Goal: Task Accomplishment & Management: Complete application form

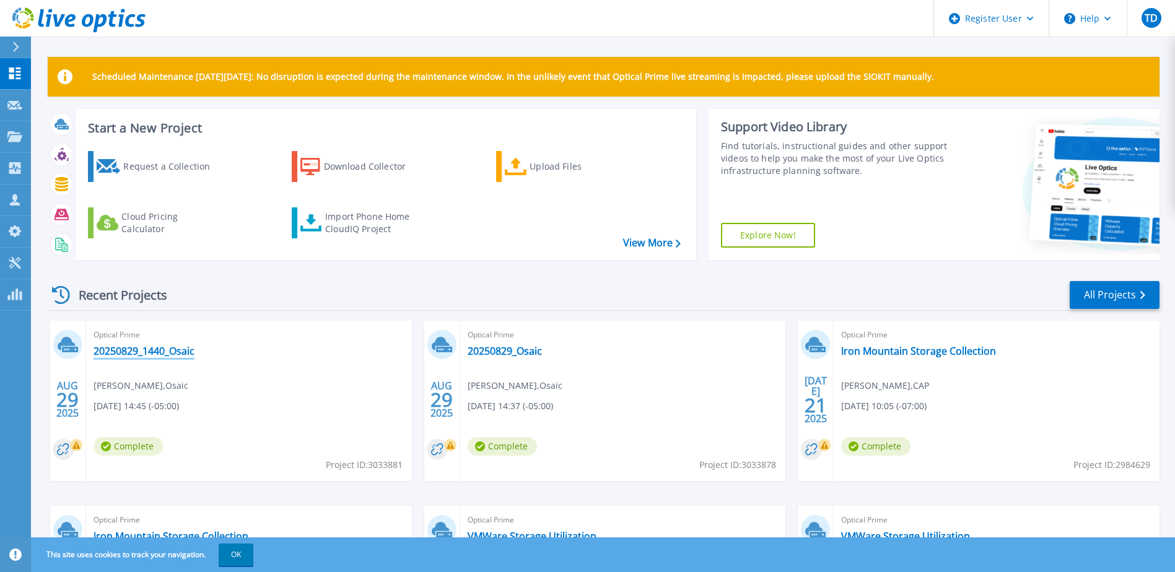
click at [188, 354] on link "20250829_1440_Osaic" at bounding box center [144, 351] width 101 height 12
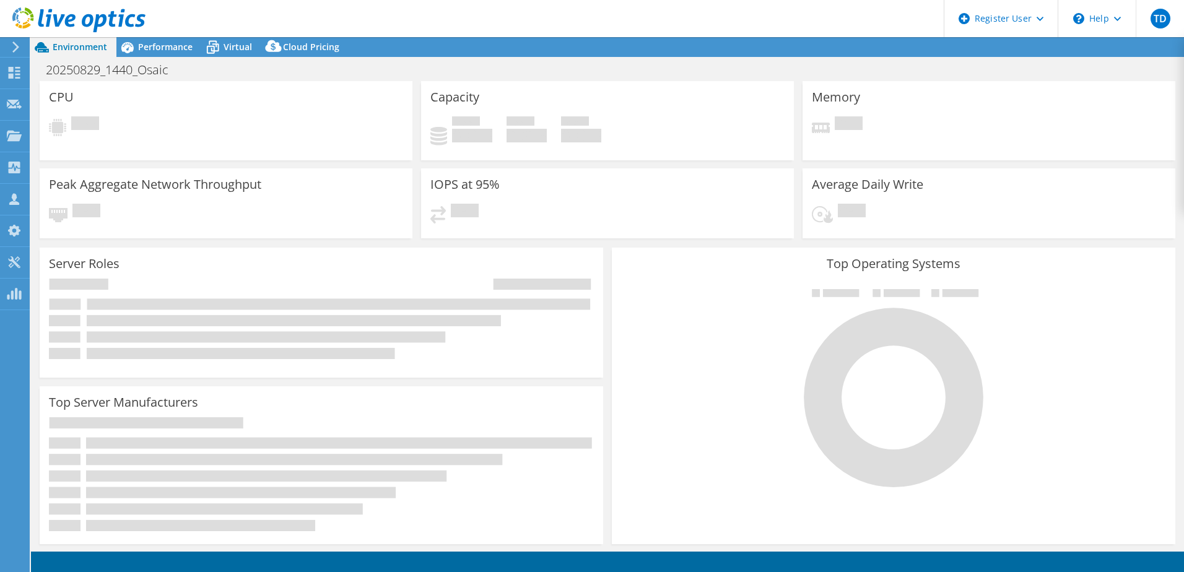
select select "USD"
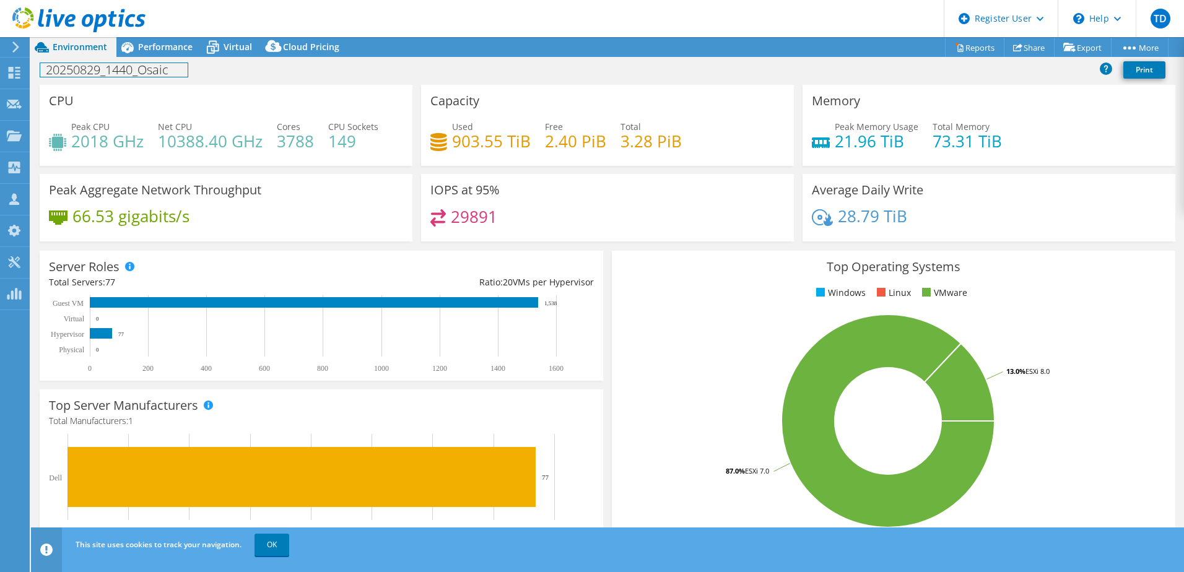
click at [181, 69] on h1 "20250829_1440_Osaic" at bounding box center [113, 70] width 147 height 14
click at [178, 50] on span "Performance" at bounding box center [165, 47] width 55 height 12
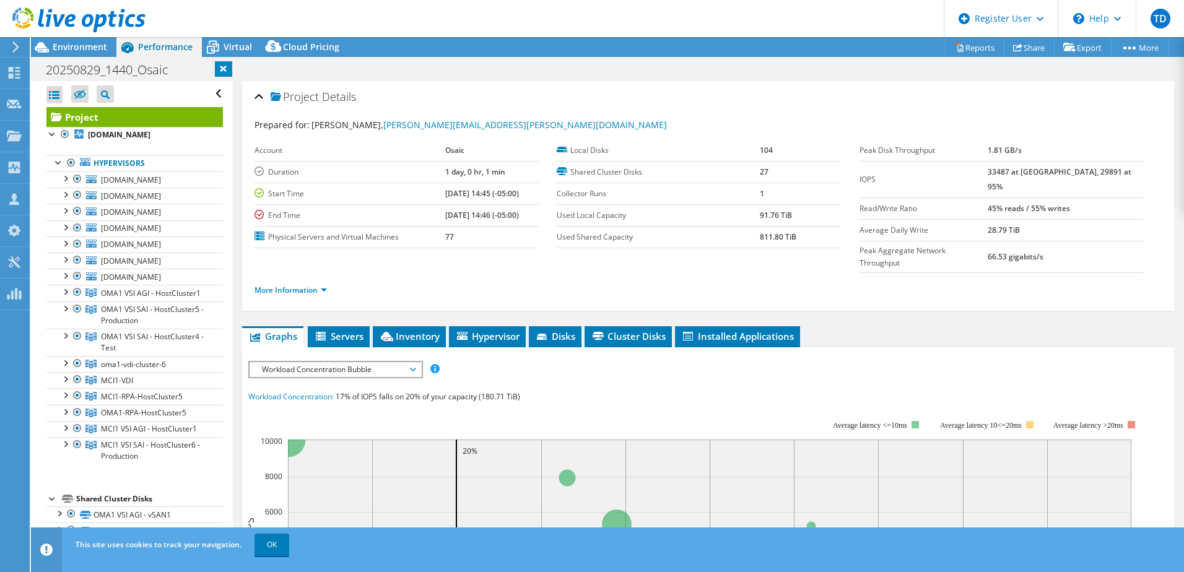
click at [209, 95] on div "Open All Close All Hide Excluded Nodes Project Tree Filter" at bounding box center [134, 94] width 177 height 26
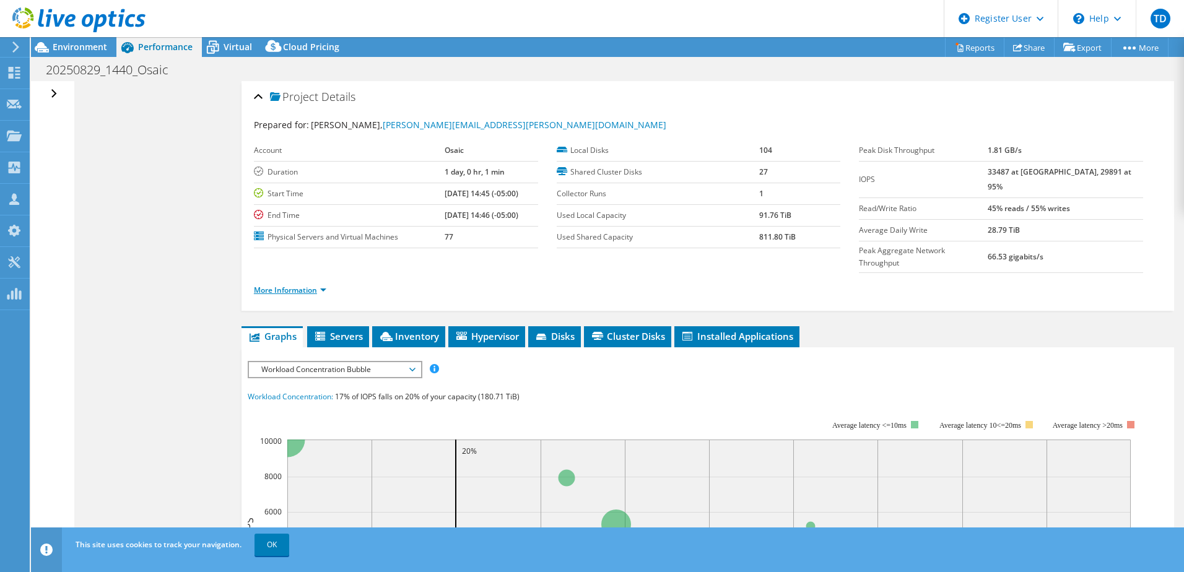
click at [277, 285] on link "More Information" at bounding box center [290, 290] width 72 height 11
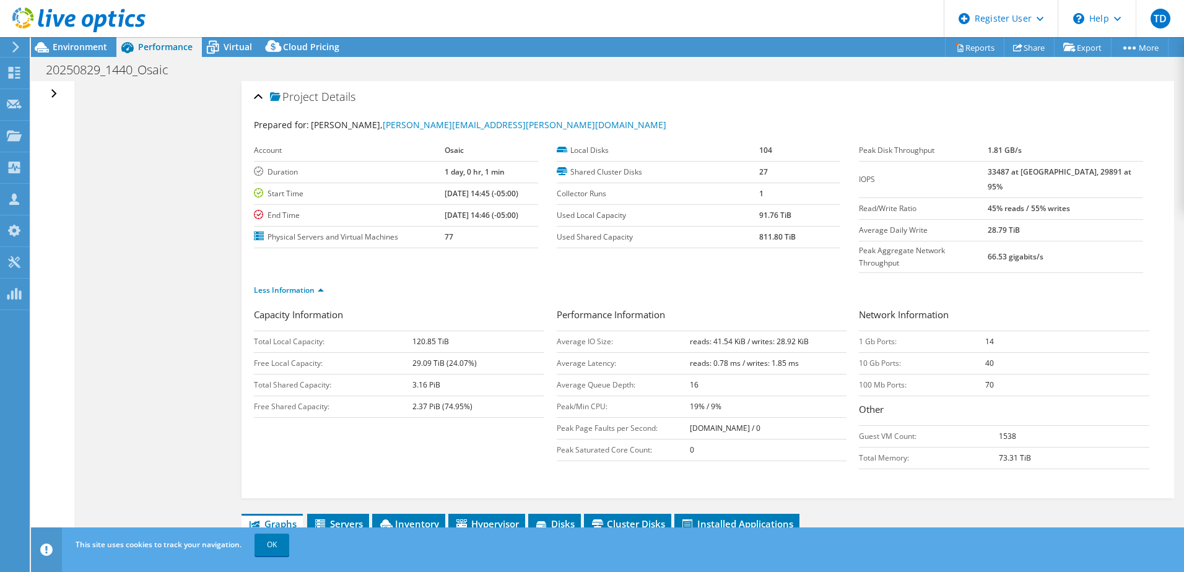
drag, startPoint x: 683, startPoint y: 316, endPoint x: 819, endPoint y: 318, distance: 136.3
click at [819, 331] on tr "Average IO Size: reads: 41.54 KiB / writes: 28.92 KiB" at bounding box center [702, 342] width 290 height 22
click at [94, 46] on span "Environment" at bounding box center [80, 47] width 55 height 12
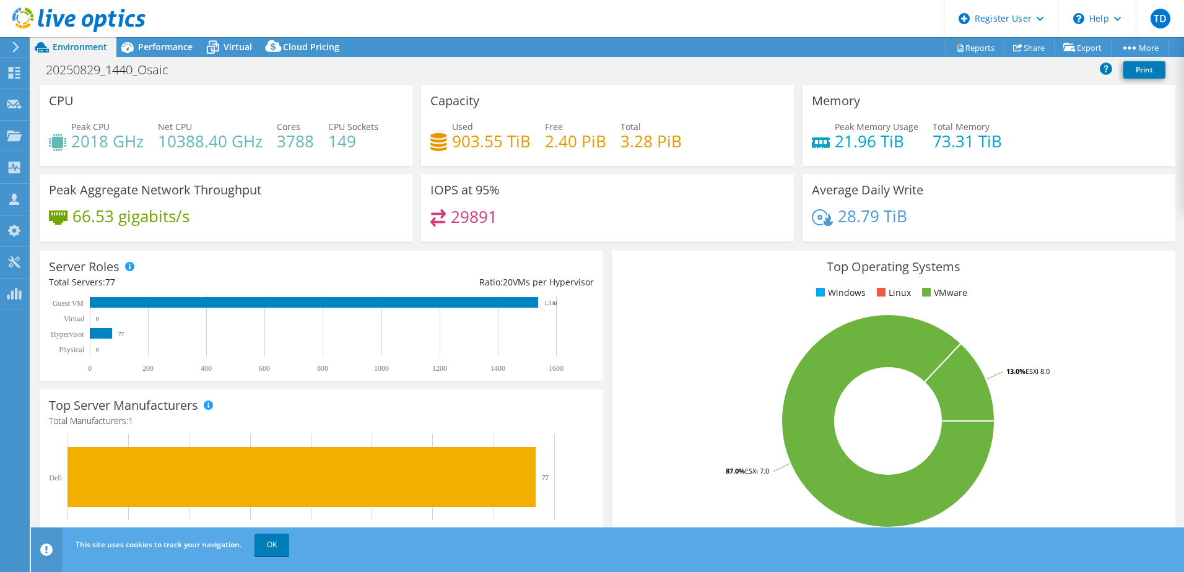
click at [80, 336] on text "Hypervisor" at bounding box center [67, 334] width 33 height 9
drag, startPoint x: 158, startPoint y: 139, endPoint x: 204, endPoint y: 139, distance: 45.8
click at [204, 139] on h4 "10388.40 GHz" at bounding box center [210, 141] width 105 height 14
drag, startPoint x: 74, startPoint y: 141, endPoint x: 107, endPoint y: 139, distance: 33.5
click at [107, 139] on h4 "2018 GHz" at bounding box center [107, 141] width 72 height 14
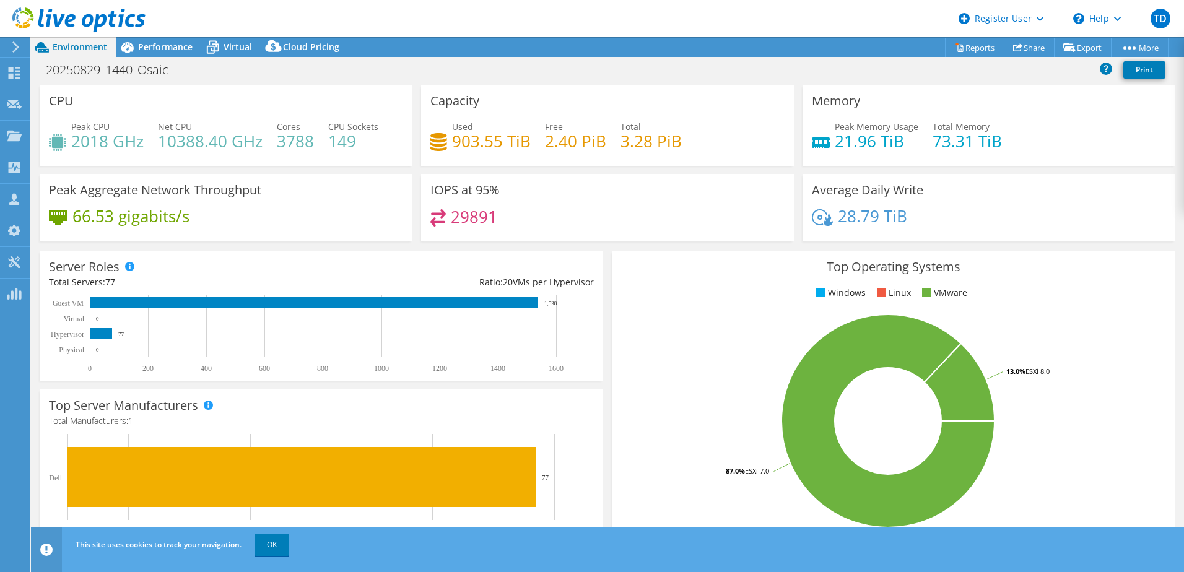
drag, startPoint x: 107, startPoint y: 139, endPoint x: 155, endPoint y: 138, distance: 48.3
click at [155, 138] on div "Peak CPU 2018 GHz Net CPU 10388.40 GHz Cores 3788 CPU Sockets 149" at bounding box center [226, 140] width 354 height 40
drag, startPoint x: 278, startPoint y: 141, endPoint x: 319, endPoint y: 136, distance: 41.1
click at [319, 136] on div "Peak CPU 2018 GHz Net CPU 10388.40 GHz Cores 3788 CPU Sockets 149" at bounding box center [226, 140] width 354 height 40
drag, startPoint x: 618, startPoint y: 140, endPoint x: 673, endPoint y: 137, distance: 54.6
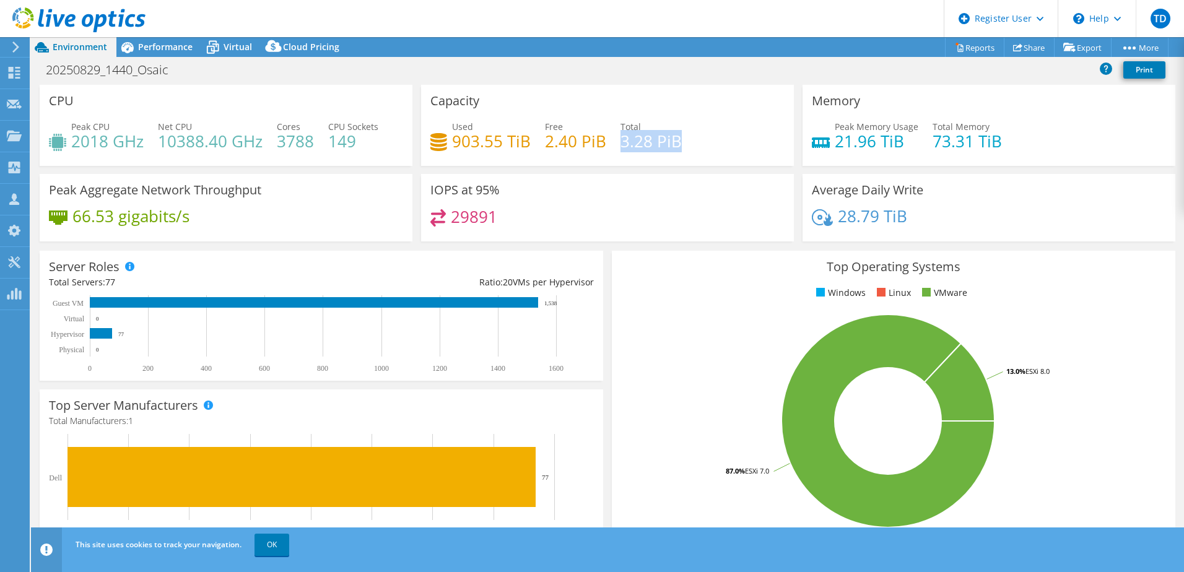
click at [673, 137] on h4 "3.28 PiB" at bounding box center [651, 141] width 61 height 14
drag, startPoint x: 452, startPoint y: 142, endPoint x: 491, endPoint y: 140, distance: 39.1
click at [491, 140] on h4 "903.55 TiB" at bounding box center [491, 141] width 79 height 14
drag, startPoint x: 831, startPoint y: 144, endPoint x: 869, endPoint y: 140, distance: 38.0
click at [869, 140] on h4 "21.96 TiB" at bounding box center [877, 141] width 84 height 14
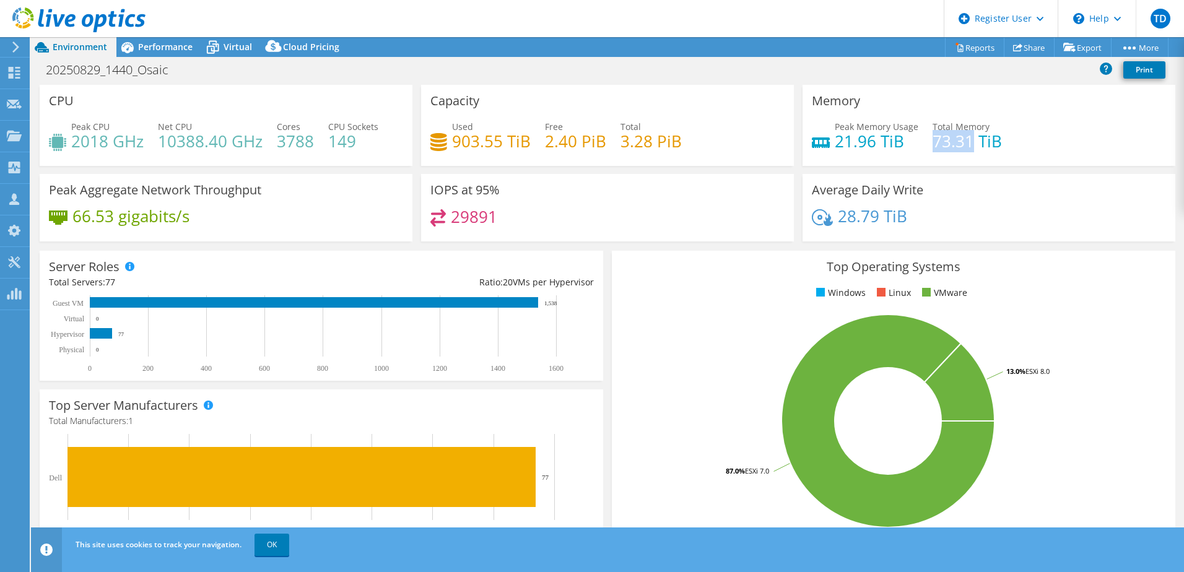
drag, startPoint x: 927, startPoint y: 146, endPoint x: 964, endPoint y: 143, distance: 37.3
click at [964, 143] on h4 "73.31 TiB" at bounding box center [967, 141] width 69 height 14
click at [824, 143] on div "Peak Memory Usage 21.96 TiB" at bounding box center [865, 134] width 107 height 28
drag, startPoint x: 829, startPoint y: 142, endPoint x: 863, endPoint y: 139, distance: 33.5
click at [863, 139] on h4 "21.96 TiB" at bounding box center [877, 141] width 84 height 14
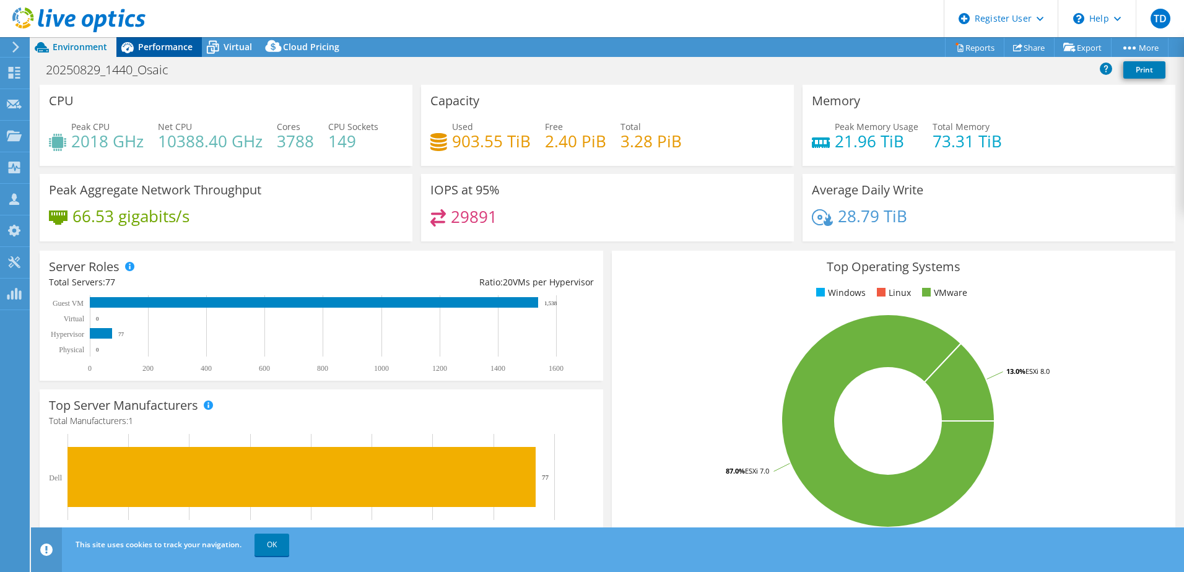
click at [179, 48] on span "Performance" at bounding box center [165, 47] width 55 height 12
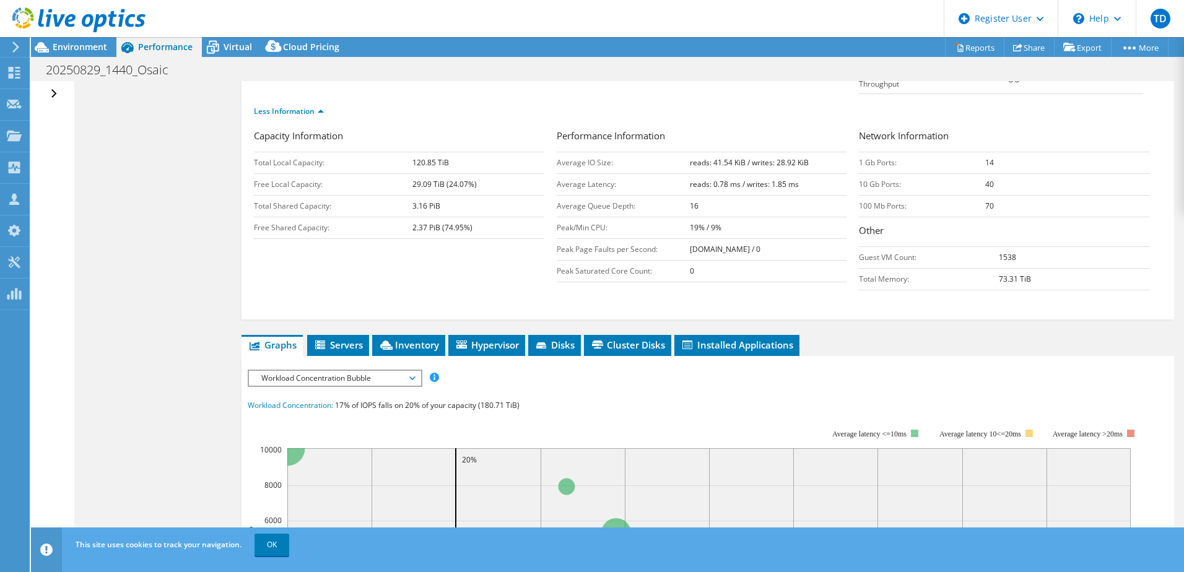
scroll to position [186, 0]
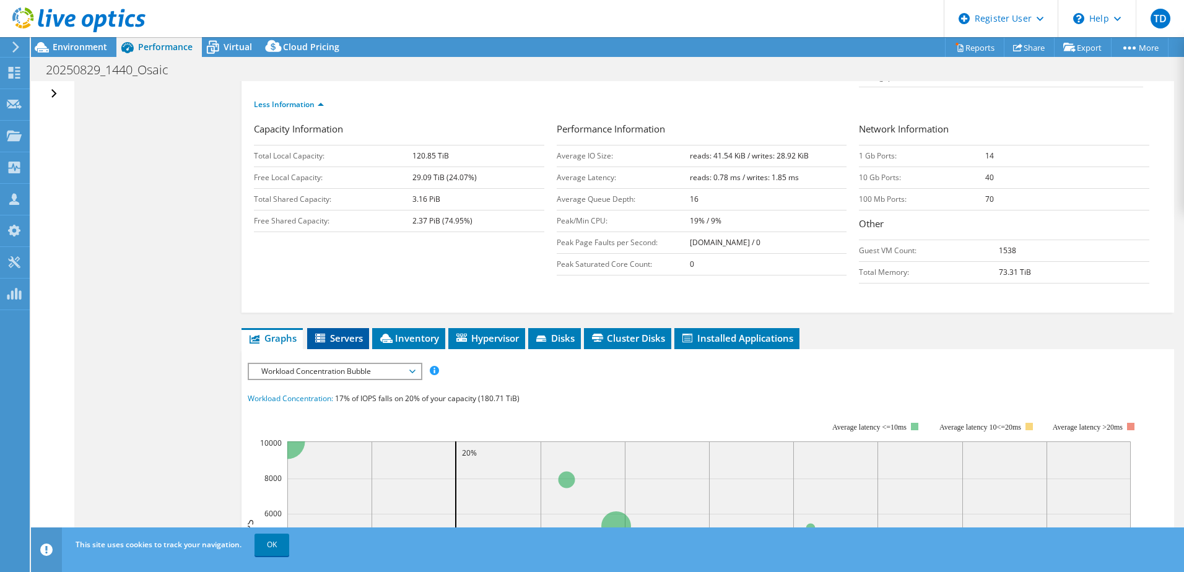
click at [349, 328] on li "Servers" at bounding box center [338, 338] width 62 height 21
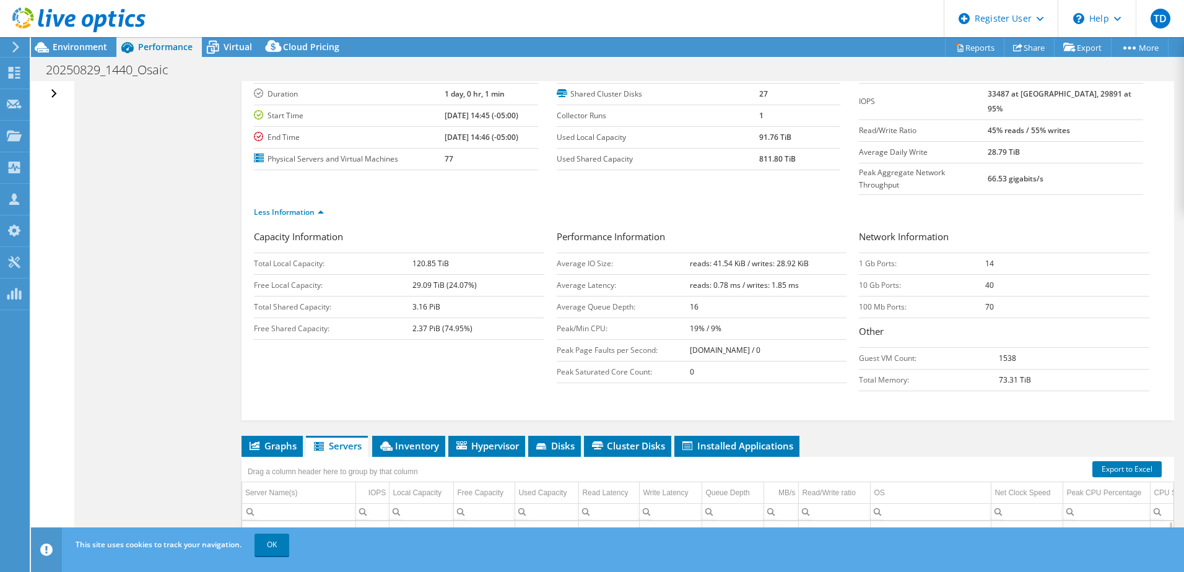
scroll to position [25, 0]
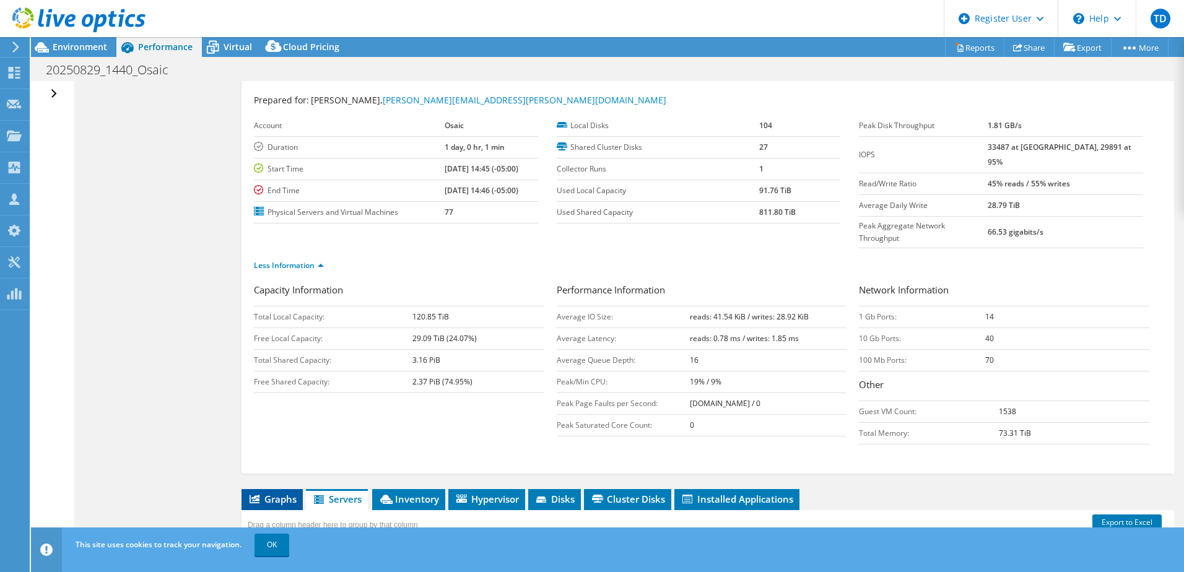
click at [281, 493] on span "Graphs" at bounding box center [272, 499] width 49 height 12
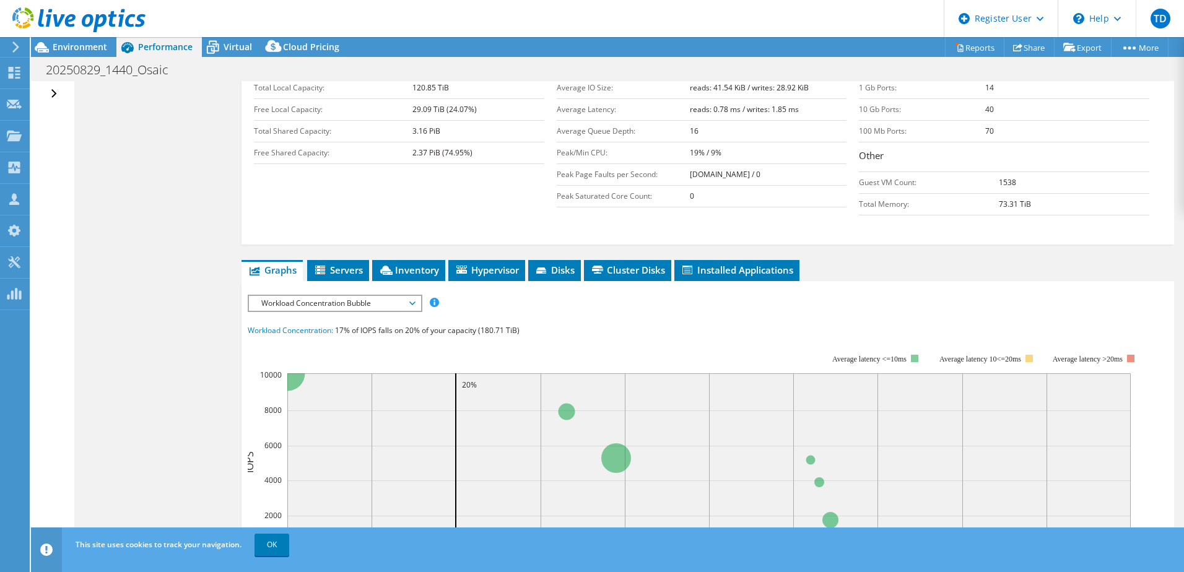
scroll to position [273, 0]
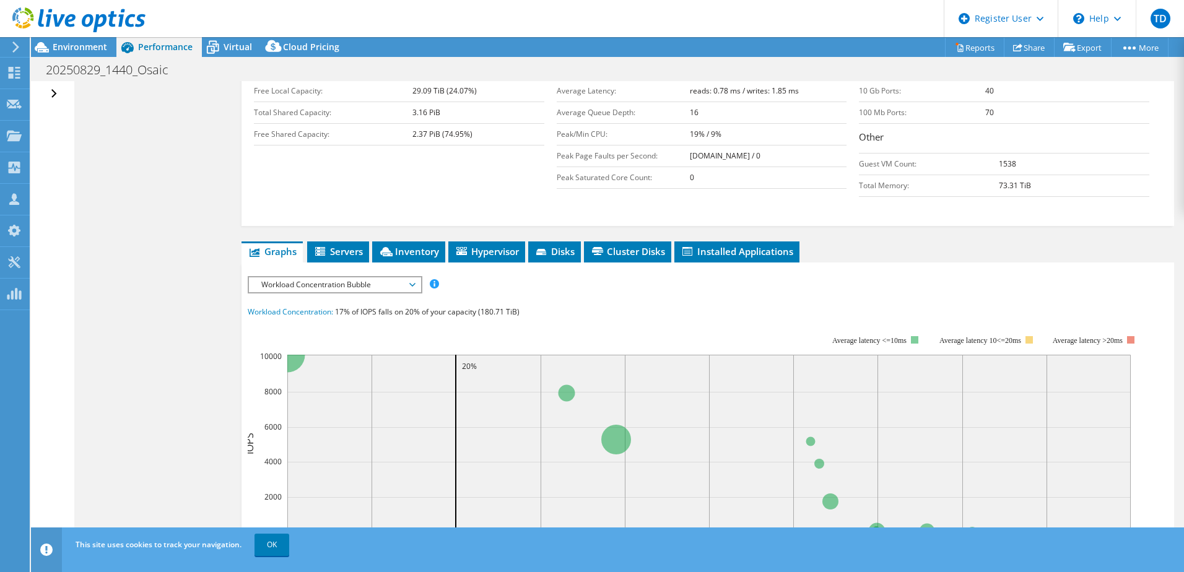
click at [410, 277] on span "Workload Concentration Bubble" at bounding box center [334, 284] width 159 height 15
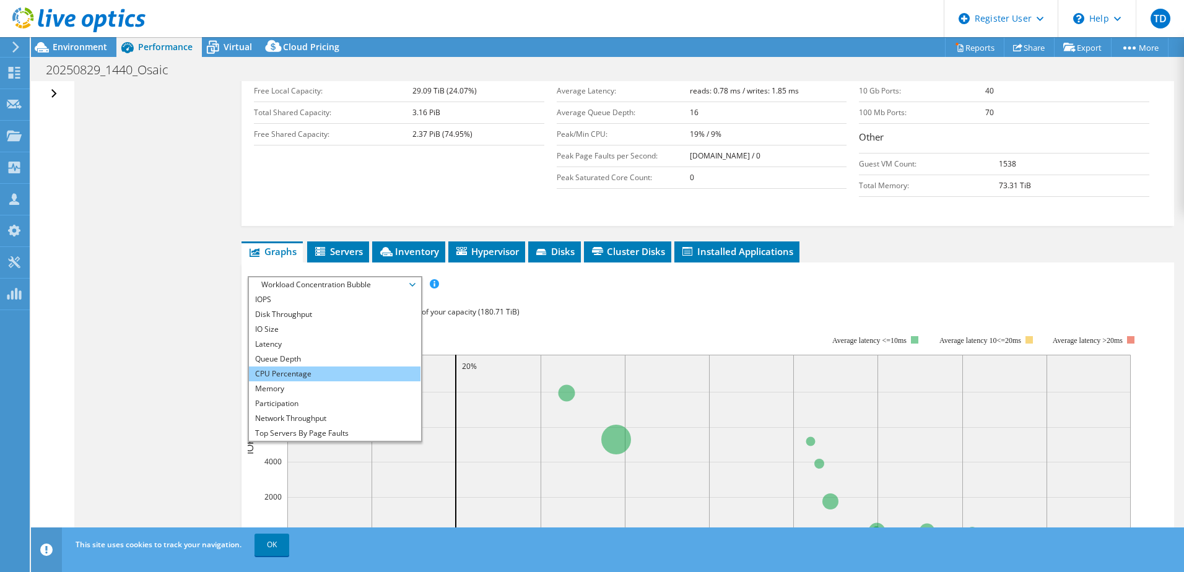
click at [296, 367] on li "CPU Percentage" at bounding box center [335, 374] width 172 height 15
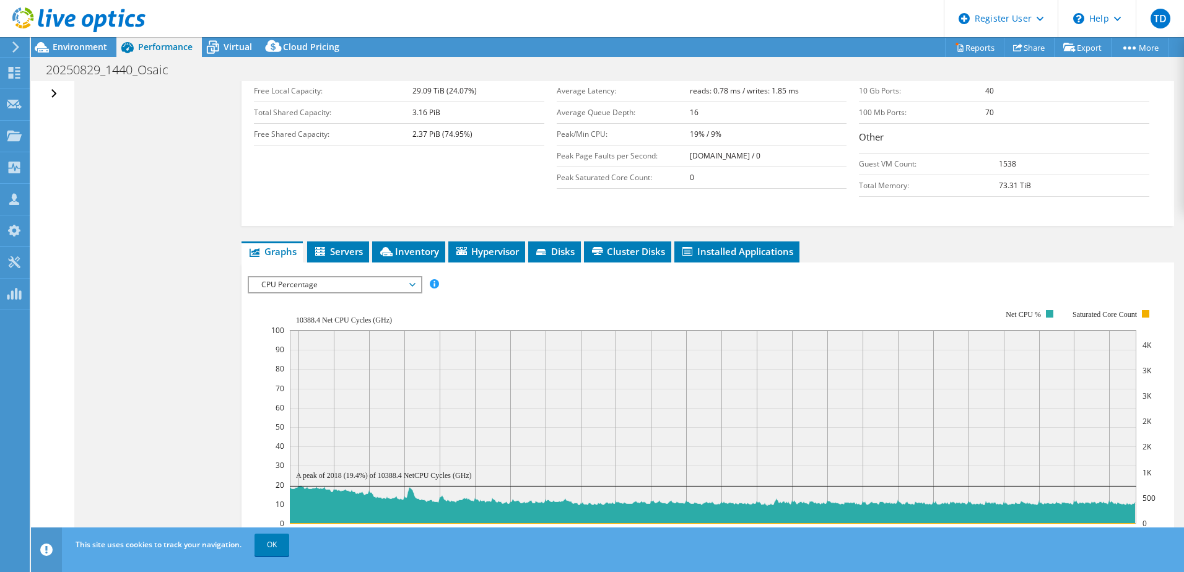
scroll to position [458, 0]
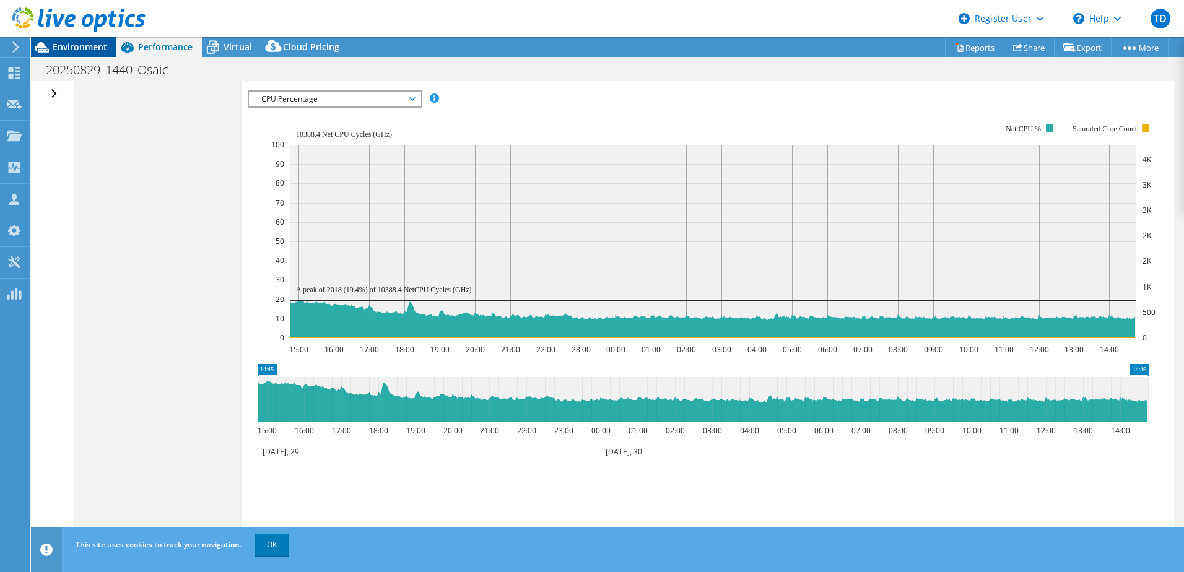
click at [95, 48] on span "Environment" at bounding box center [80, 47] width 55 height 12
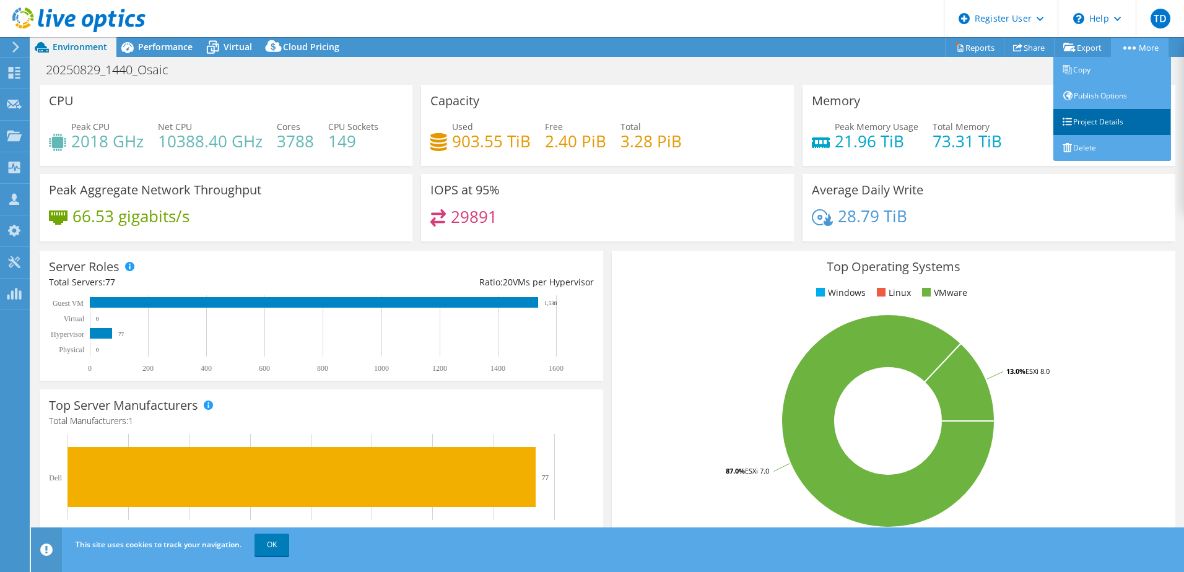
click at [1098, 122] on link "Project Details" at bounding box center [1113, 122] width 118 height 26
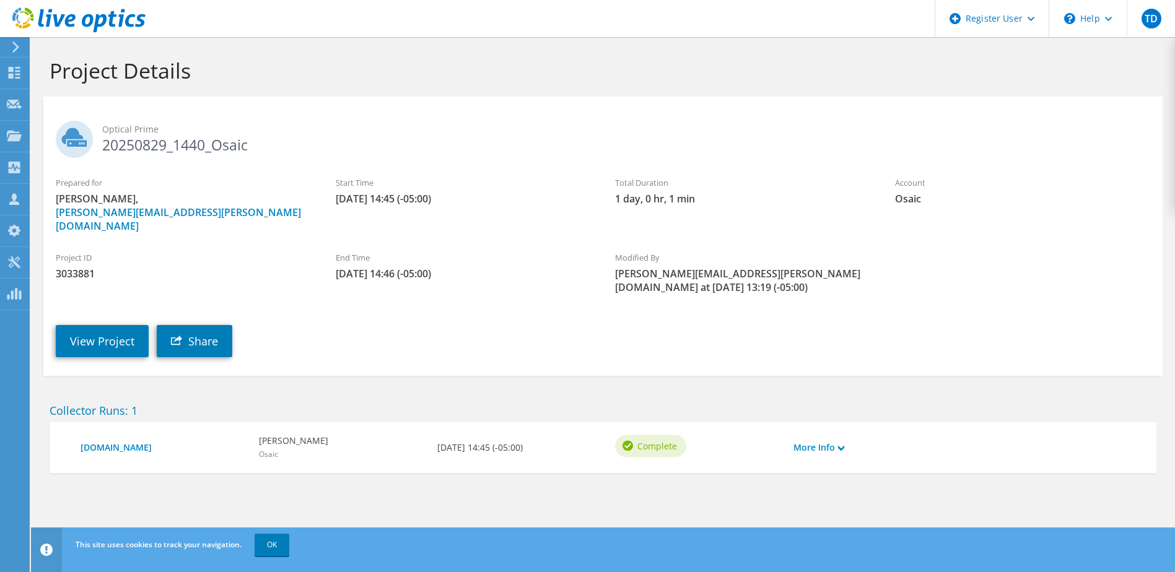
click at [82, 267] on span "3033881" at bounding box center [183, 274] width 255 height 14
copy span "3033881"
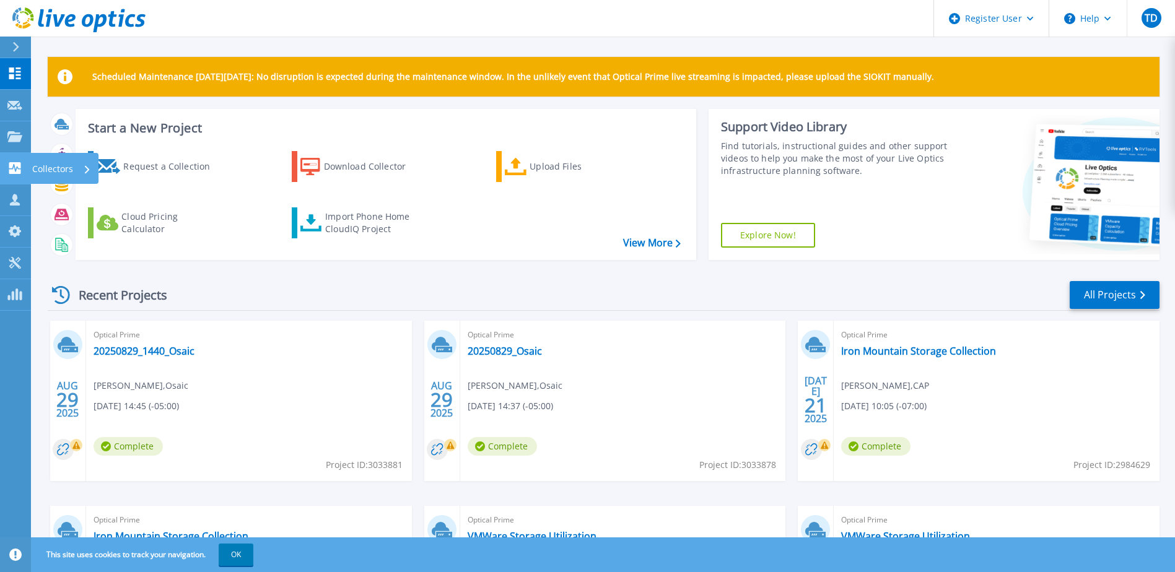
click at [31, 170] on div "Collectors" at bounding box center [64, 168] width 68 height 31
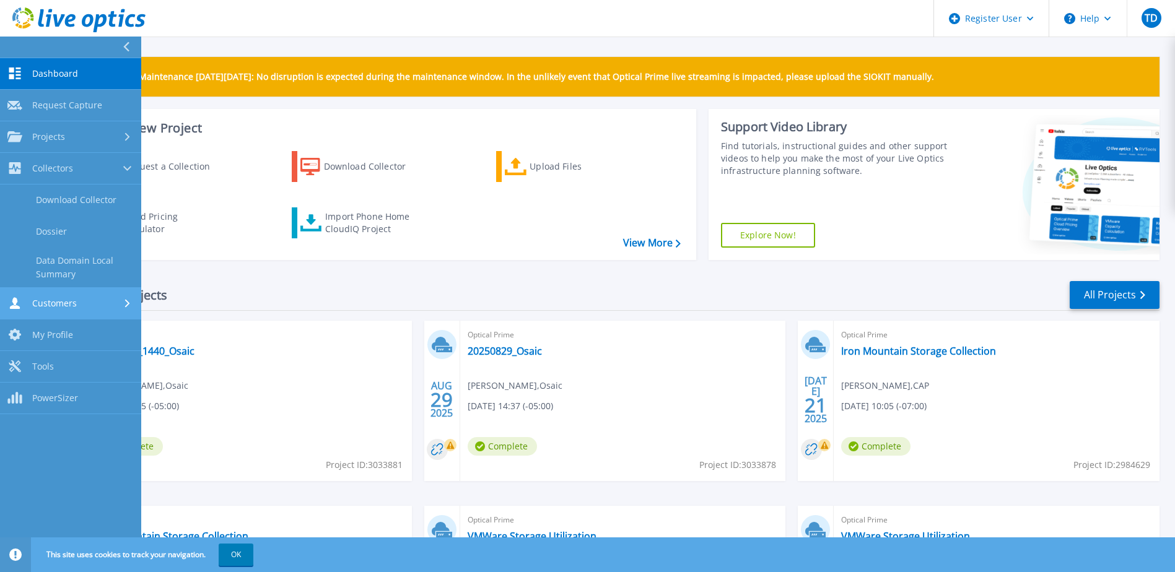
click at [67, 305] on span "Customers" at bounding box center [54, 303] width 45 height 11
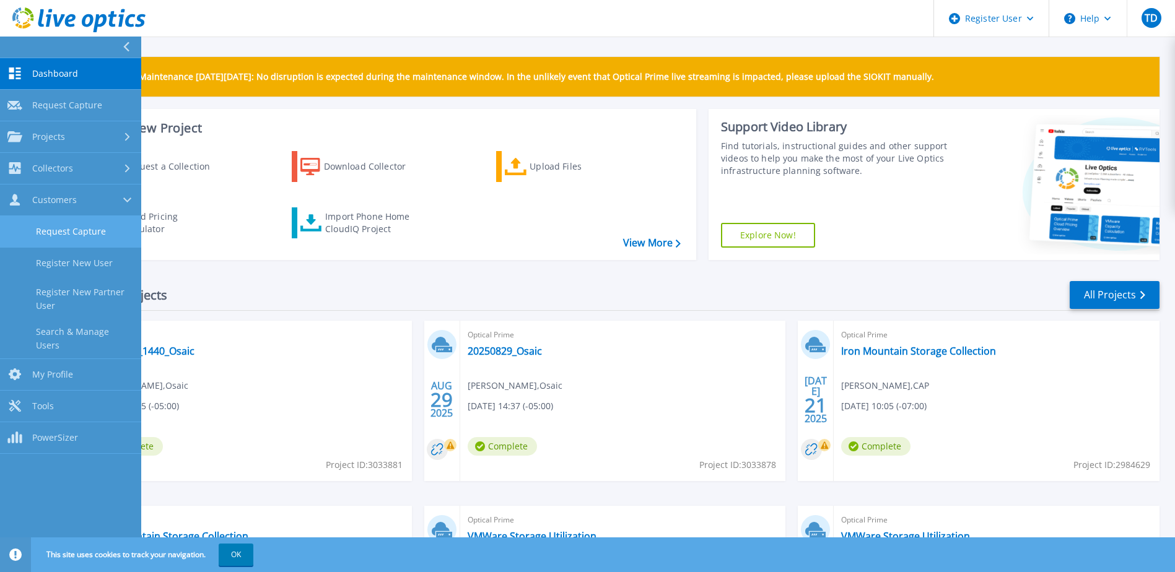
click at [69, 232] on link "Request Capture" at bounding box center [70, 232] width 141 height 32
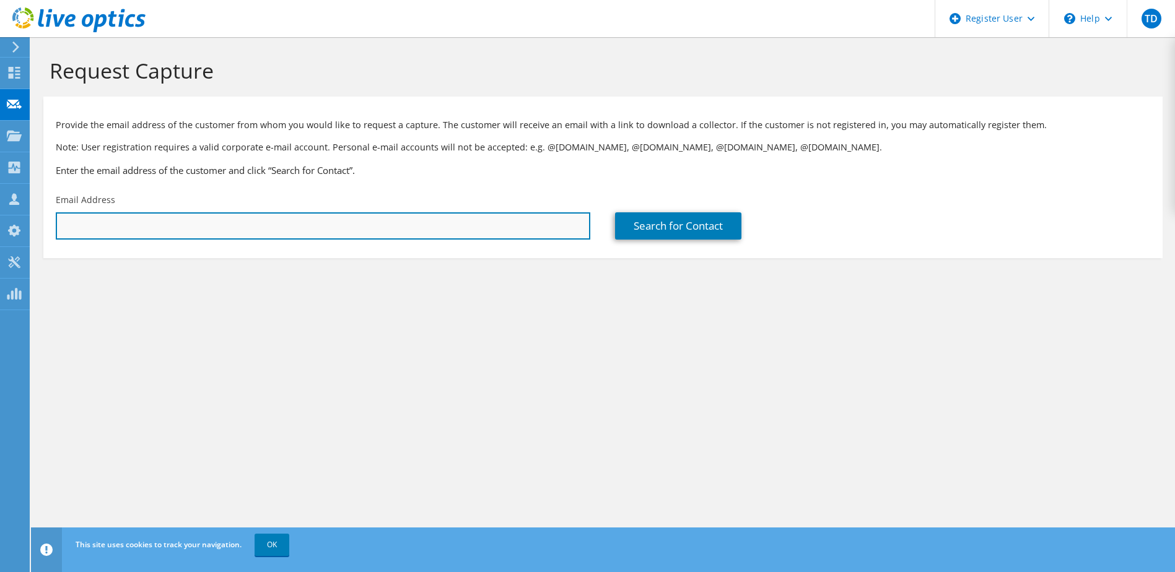
click at [209, 219] on input "text" at bounding box center [323, 225] width 535 height 27
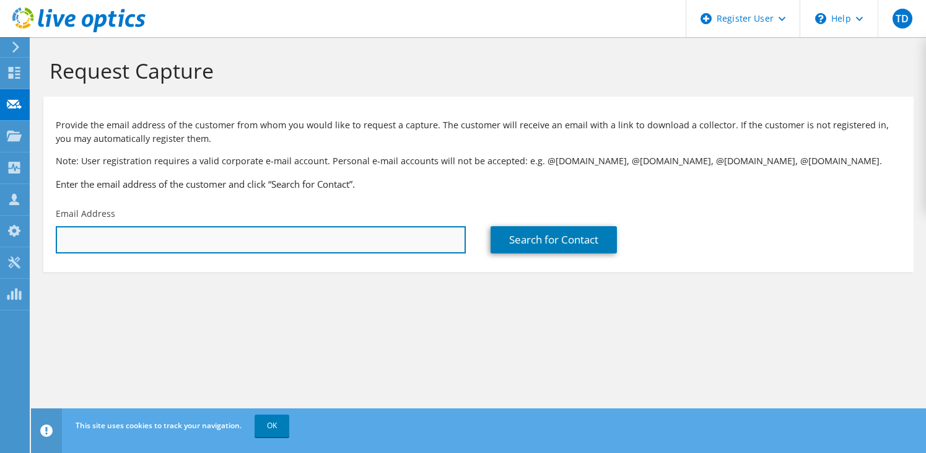
click at [104, 247] on input "text" at bounding box center [261, 239] width 410 height 27
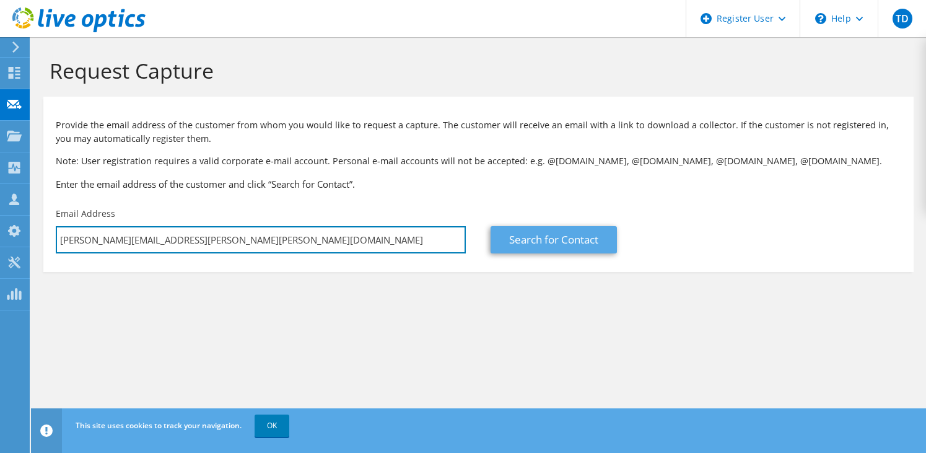
type input "walter.bell@dysart.org"
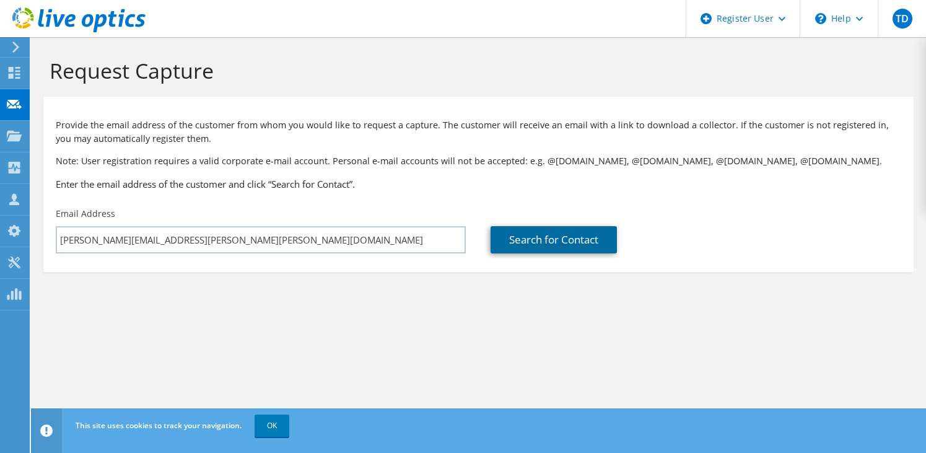
click at [584, 238] on link "Search for Contact" at bounding box center [554, 239] width 126 height 27
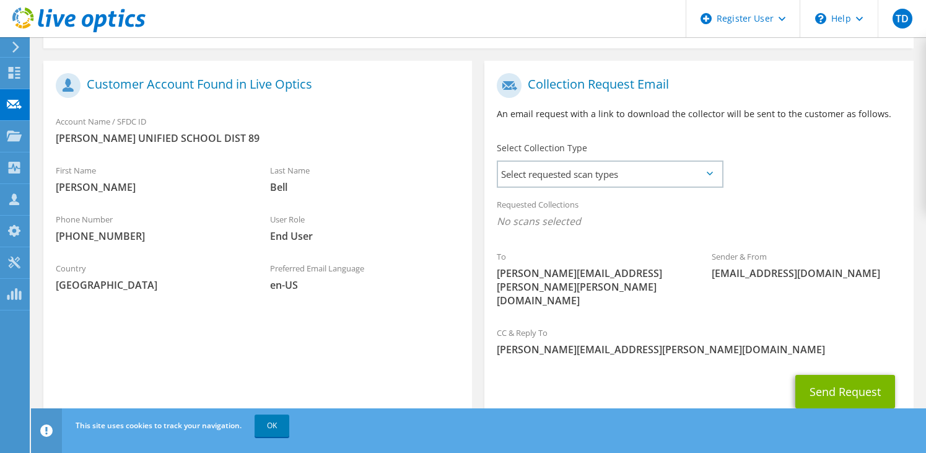
scroll to position [238, 0]
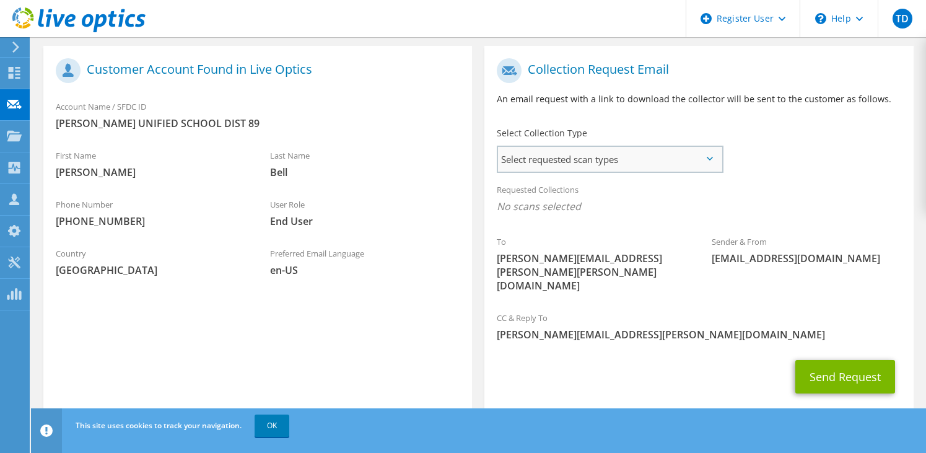
click at [632, 162] on span "Select requested scan types" at bounding box center [609, 159] width 223 height 25
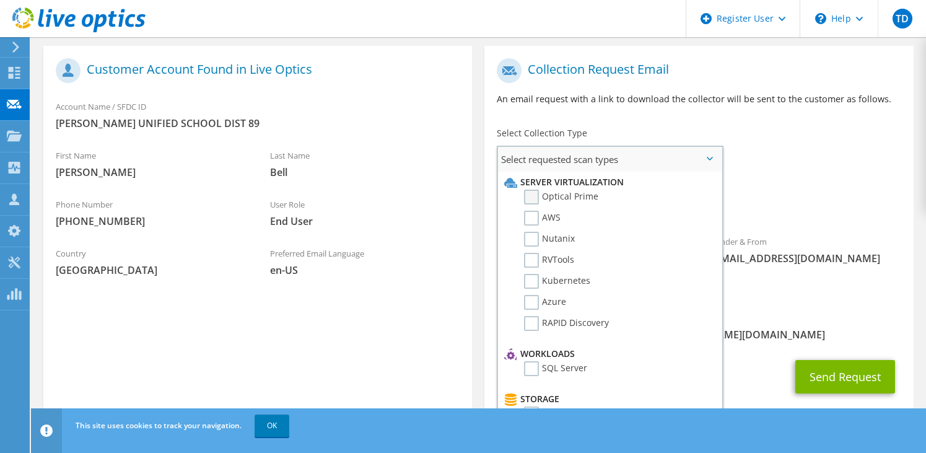
click at [593, 194] on label "Optical Prime" at bounding box center [561, 197] width 74 height 15
click at [0, 0] on input "Optical Prime" at bounding box center [0, 0] width 0 height 0
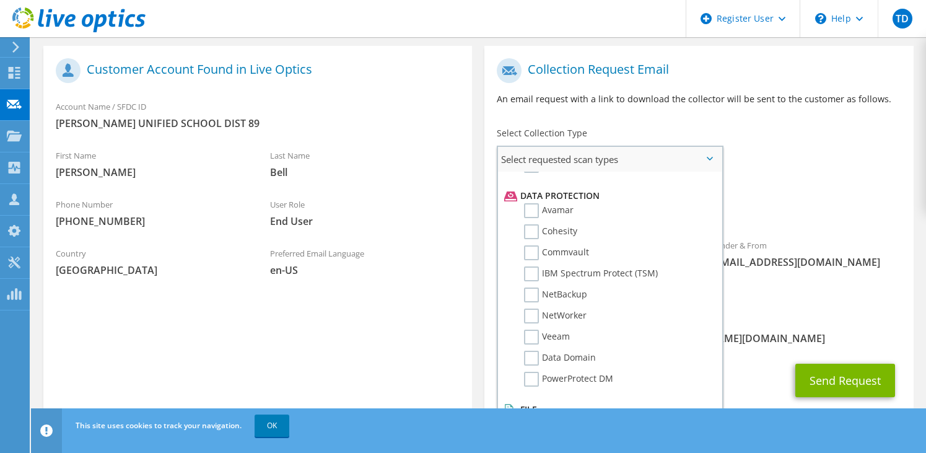
scroll to position [547, 0]
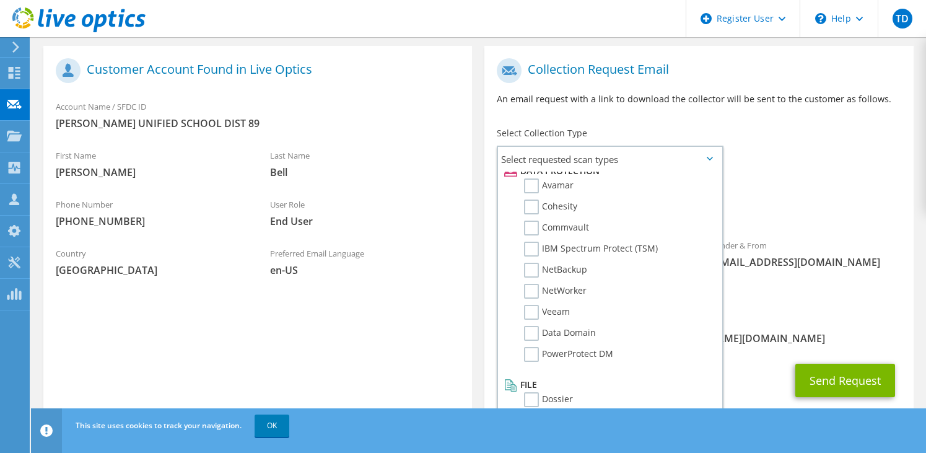
click at [865, 201] on span "Optical Prime" at bounding box center [699, 209] width 404 height 20
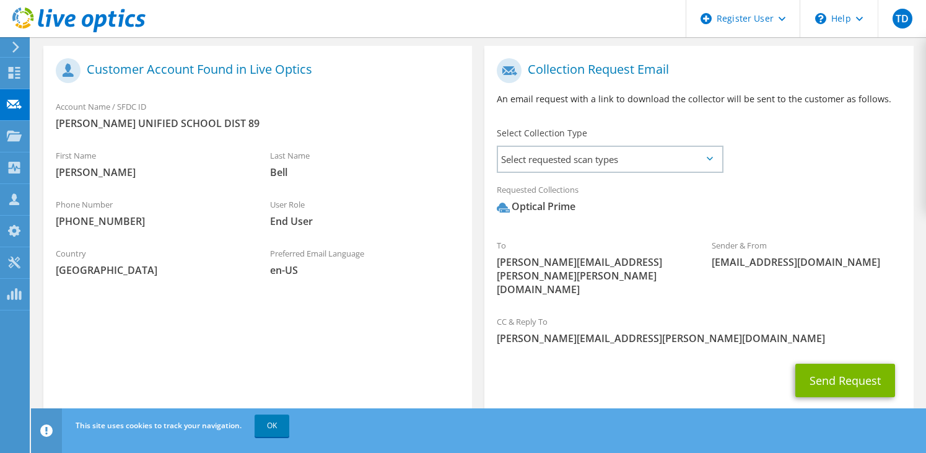
click at [731, 394] on div "Collection Request Email An email request with a link to download the collector…" at bounding box center [698, 237] width 441 height 382
click at [873, 364] on button "Send Request" at bounding box center [845, 380] width 100 height 33
